Goal: Information Seeking & Learning: Find specific fact

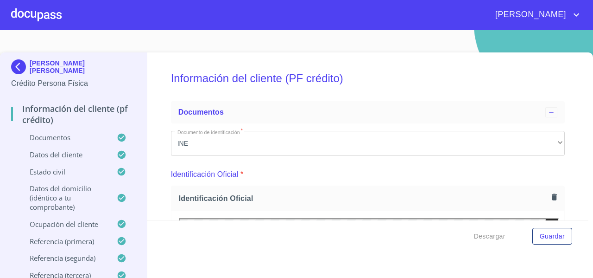
scroll to position [3157, 0]
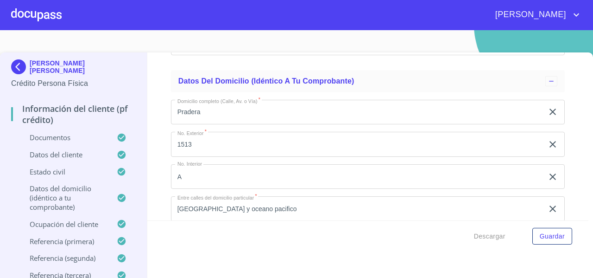
click at [23, 20] on div at bounding box center [36, 15] width 51 height 30
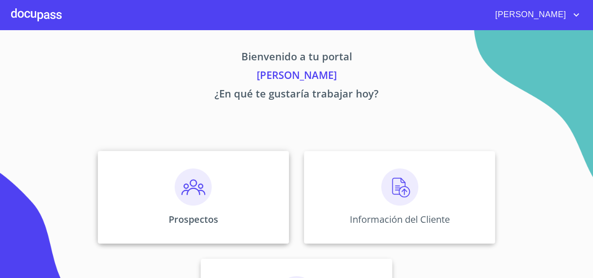
click at [113, 163] on div "Prospectos" at bounding box center [193, 197] width 191 height 93
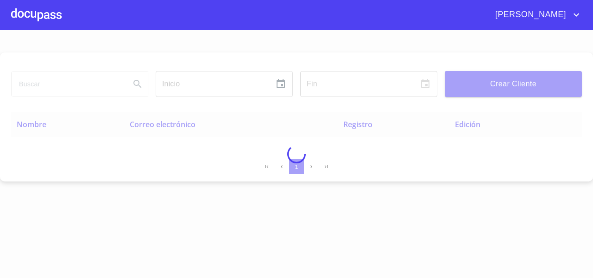
click at [24, 89] on div at bounding box center [296, 153] width 593 height 247
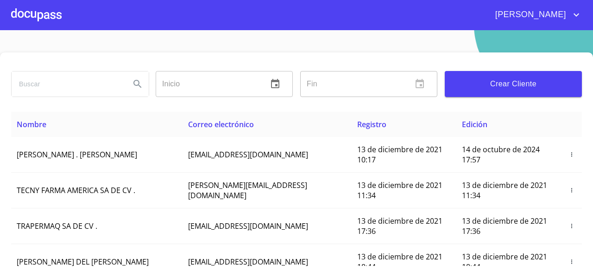
click at [25, 87] on input "search" at bounding box center [67, 83] width 111 height 25
type input "[PERSON_NAME]"
click at [140, 84] on icon "Search" at bounding box center [137, 83] width 11 height 11
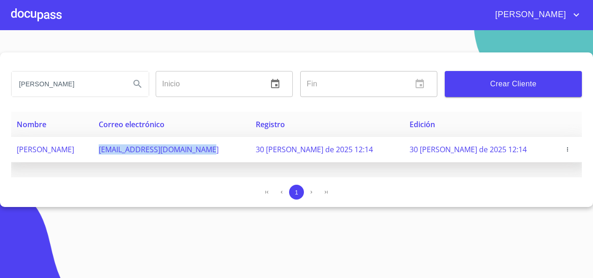
drag, startPoint x: 148, startPoint y: 149, endPoint x: 267, endPoint y: 150, distance: 118.6
click at [250, 150] on td "[EMAIL_ADDRESS][DOMAIN_NAME]" at bounding box center [171, 149] width 157 height 25
copy span "[EMAIL_ADDRESS][DOMAIN_NAME]"
